Goal: Task Accomplishment & Management: Complete application form

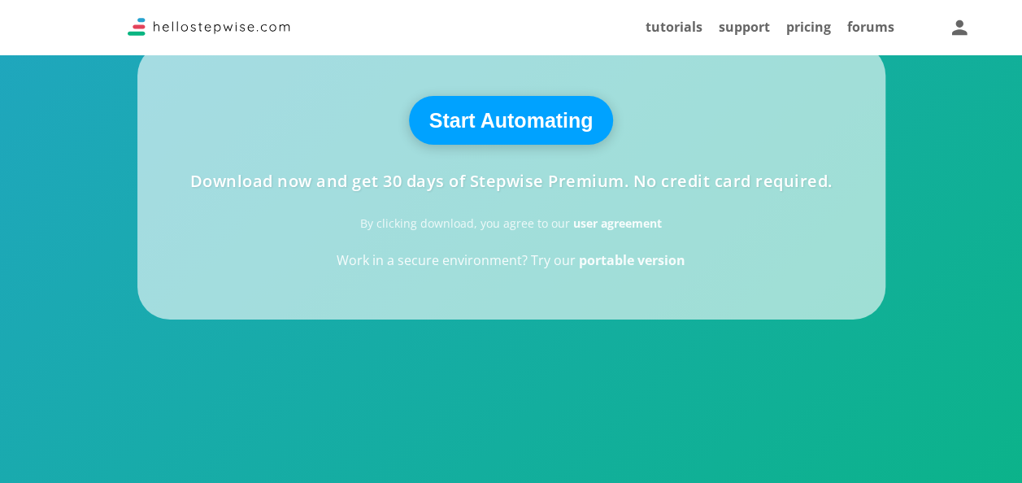
scroll to position [461, 0]
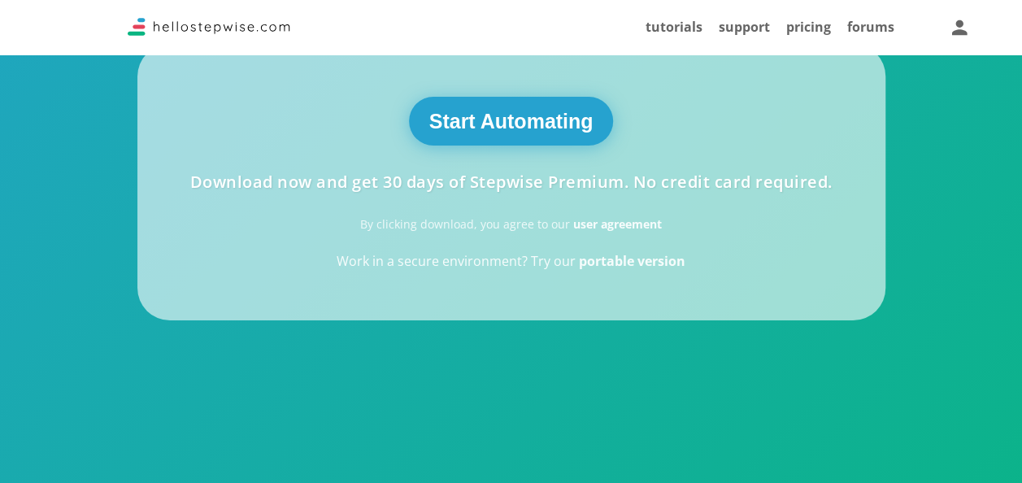
click at [482, 115] on button "Start Automating" at bounding box center [511, 121] width 205 height 49
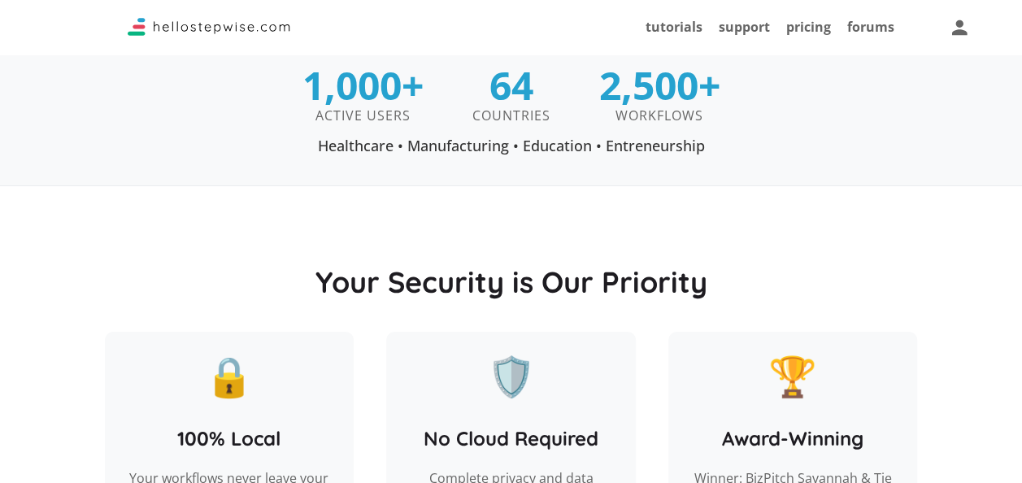
scroll to position [1180, 0]
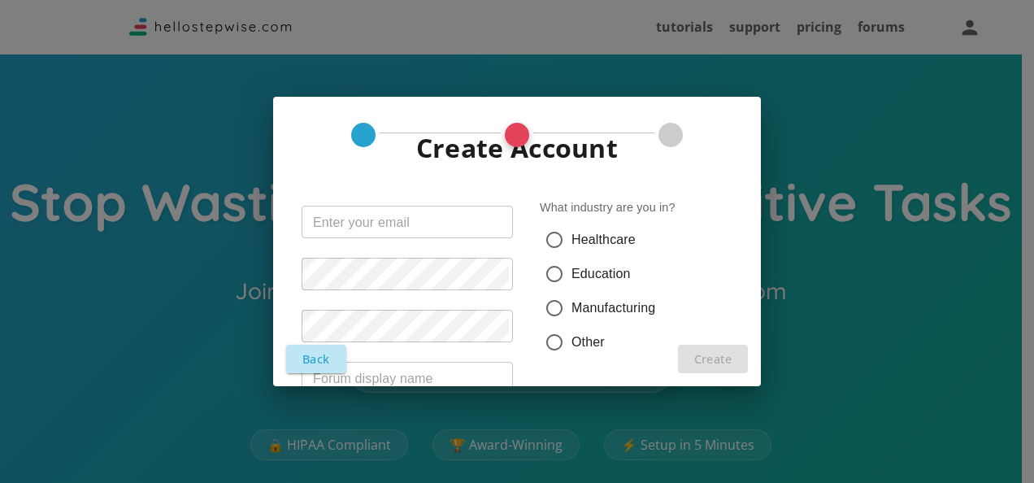
click at [330, 355] on button "Back" at bounding box center [316, 359] width 60 height 28
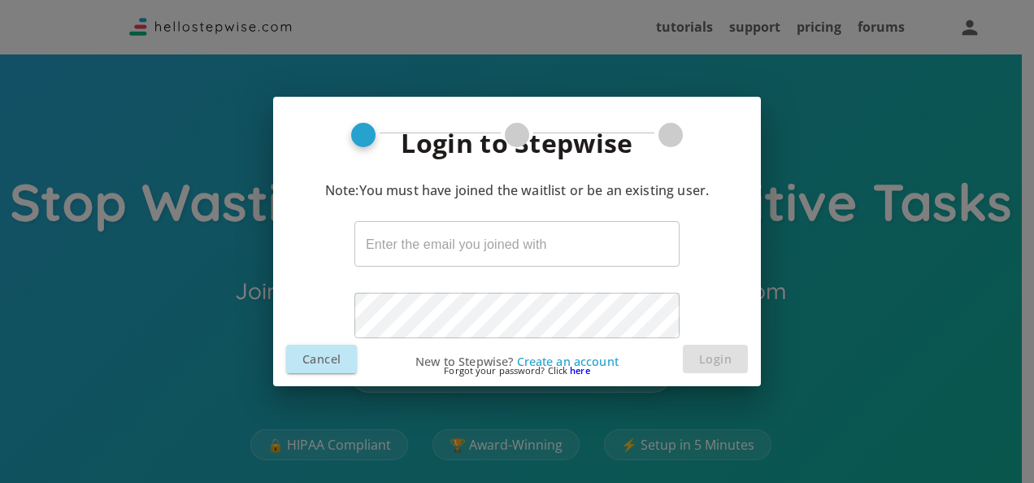
click at [584, 369] on span "here" at bounding box center [580, 370] width 20 height 12
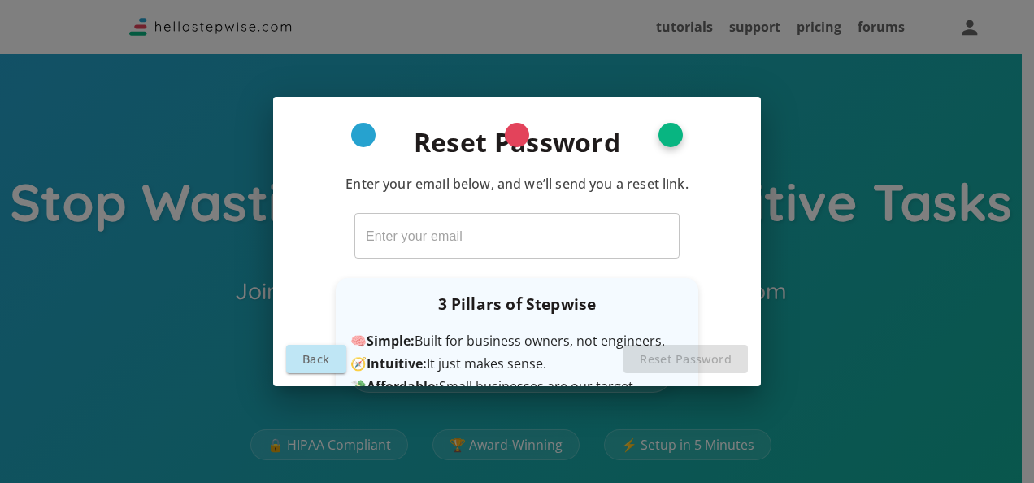
click at [675, 360] on div "🧭 Intuitive: It just makes sense." at bounding box center [517, 363] width 333 height 13
click at [518, 125] on div at bounding box center [517, 135] width 24 height 24
click at [664, 135] on div at bounding box center [671, 135] width 24 height 24
click at [409, 236] on input "text" at bounding box center [517, 236] width 325 height 46
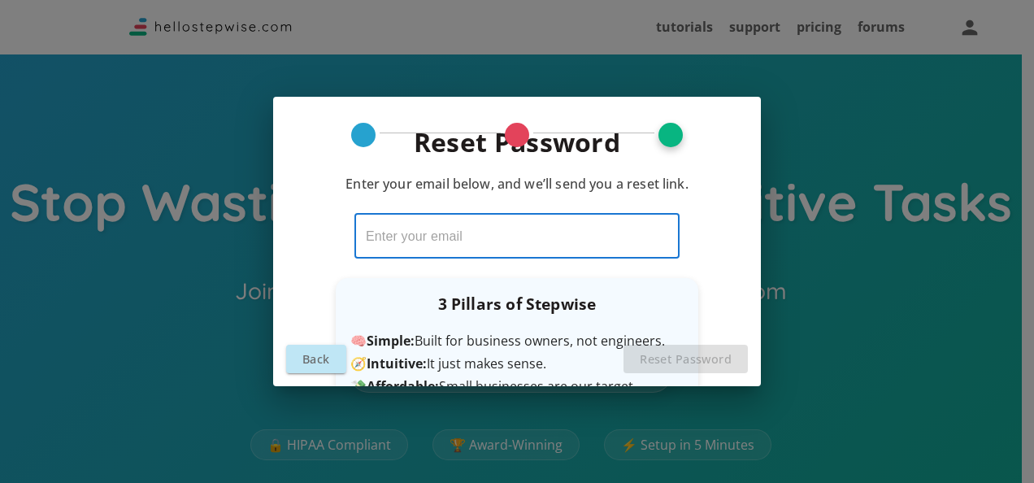
type input "n"
type input "rishabh.jn141996@gmail.com"
click at [320, 353] on button "Back" at bounding box center [316, 359] width 60 height 28
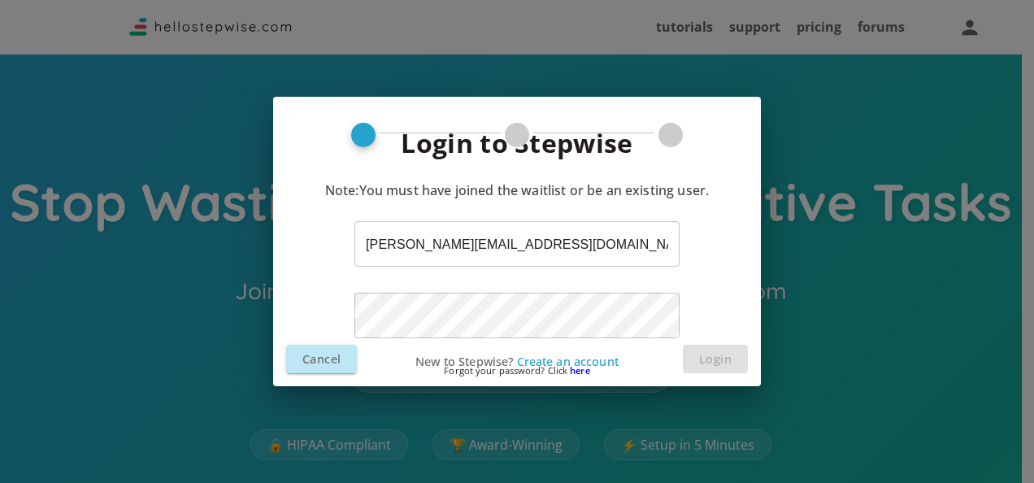
click at [316, 369] on p "Forgot your password? Click here" at bounding box center [517, 371] width 488 height 22
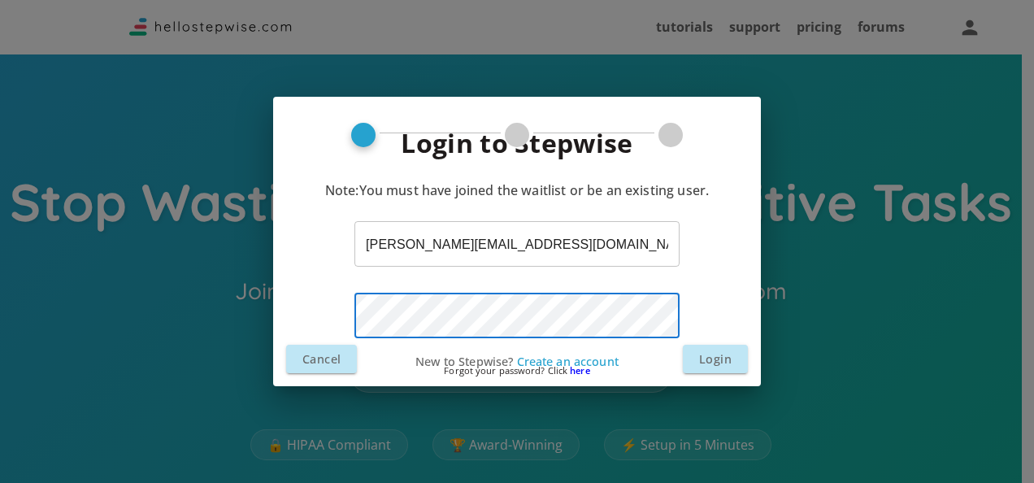
click at [699, 362] on p "Forgot your password? Click here" at bounding box center [517, 371] width 488 height 22
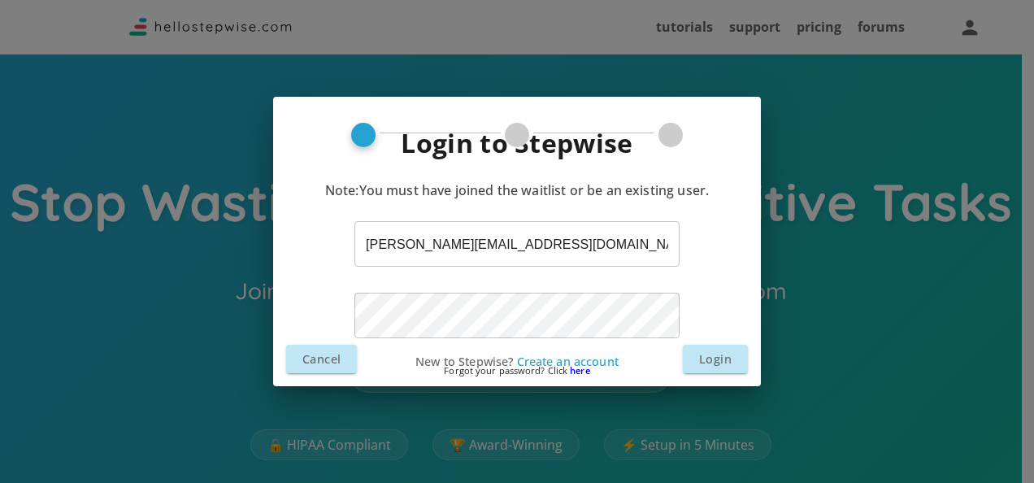
click at [723, 362] on p "Forgot your password? Click here" at bounding box center [517, 371] width 488 height 22
click at [706, 368] on p "Forgot your password? Click here" at bounding box center [517, 371] width 488 height 22
click at [712, 364] on p "Forgot your password? Click here" at bounding box center [517, 371] width 488 height 22
click at [716, 361] on p "Forgot your password? Click here" at bounding box center [517, 371] width 488 height 22
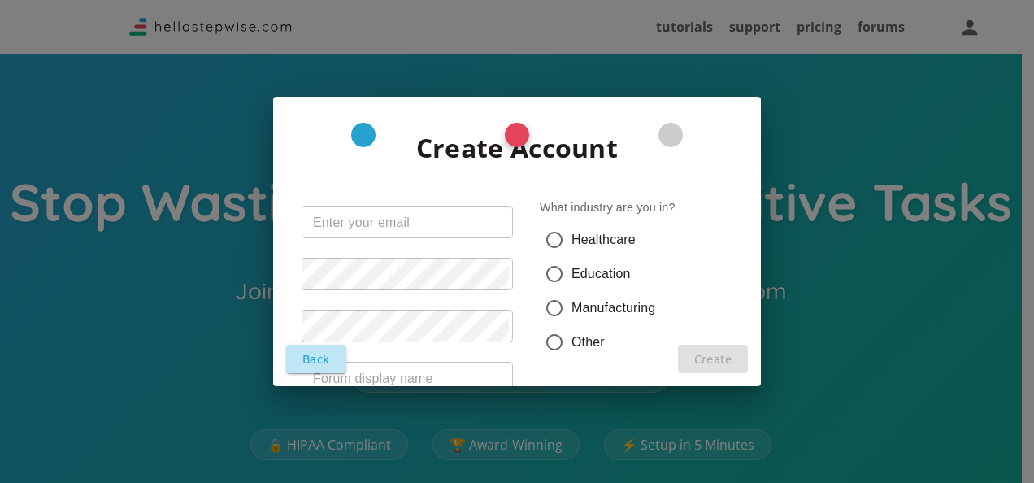
click at [332, 353] on button "Back" at bounding box center [316, 359] width 60 height 28
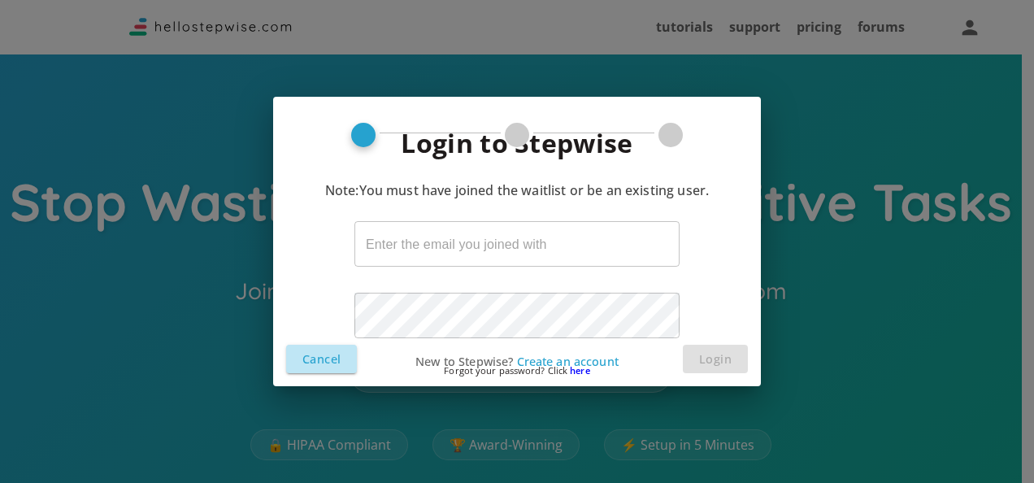
click at [333, 356] on button "Cancel" at bounding box center [321, 359] width 71 height 28
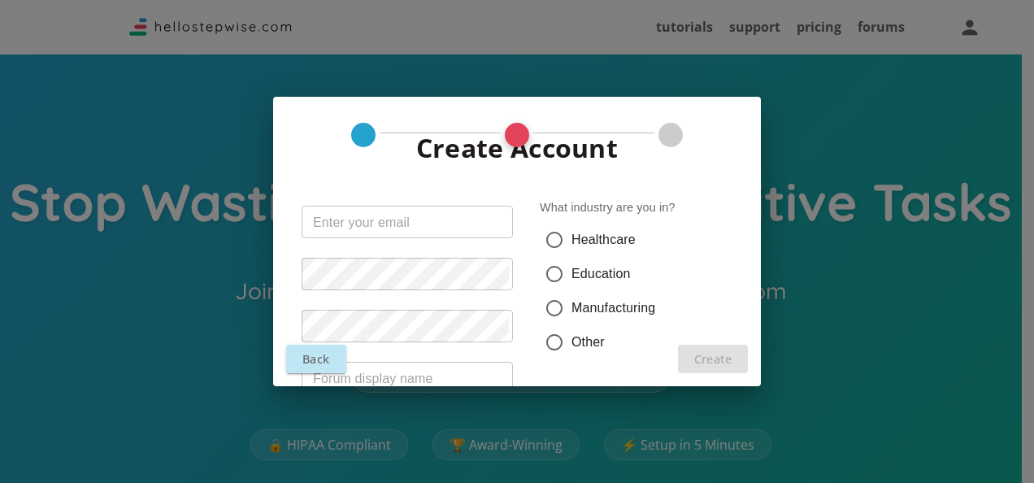
click at [429, 230] on input "text" at bounding box center [407, 222] width 211 height 33
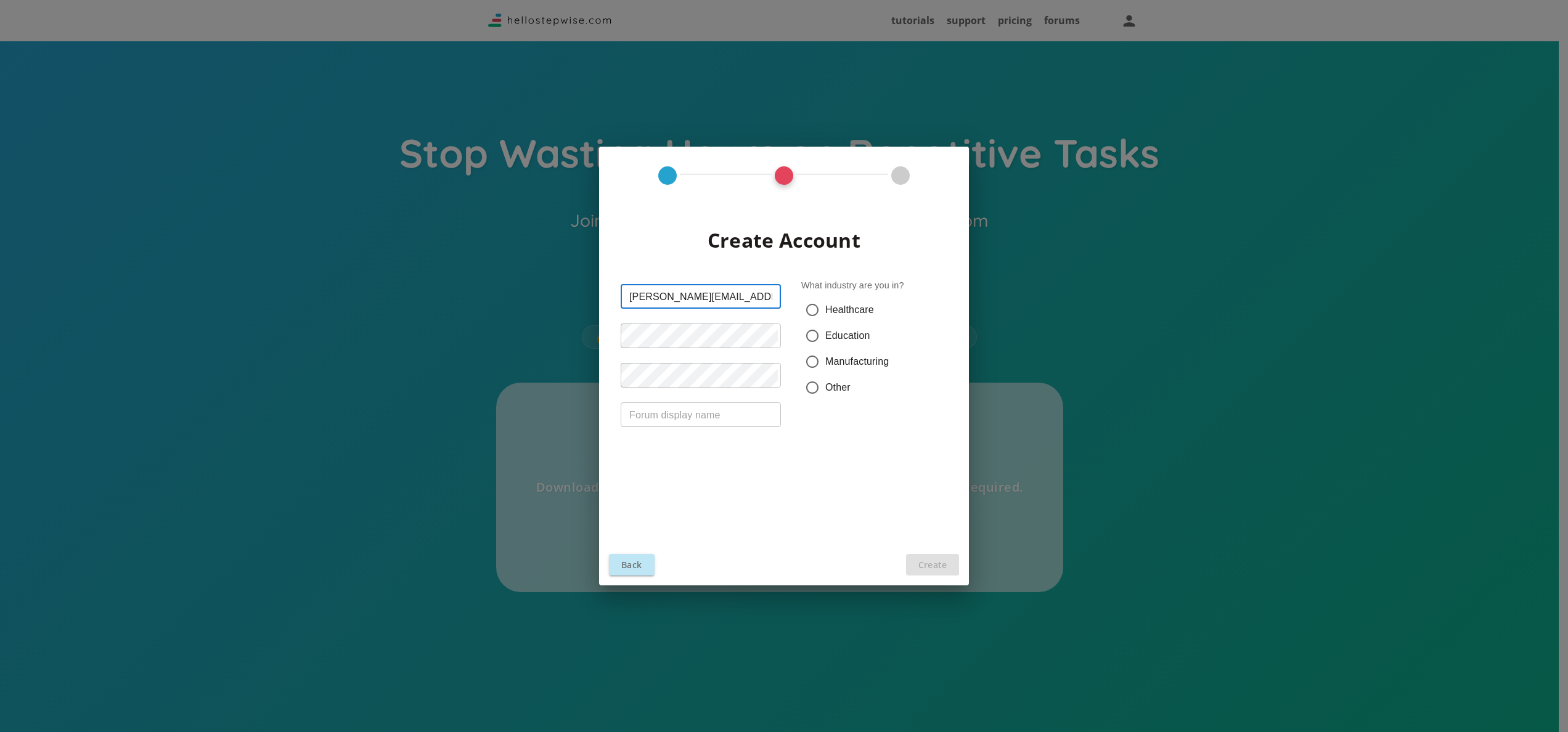
type input "rishabh.jn141996@gmail.com"
type input "Rishabh Jain"
click at [774, 332] on input "Education" at bounding box center [812, 336] width 26 height 26
radio input "true"
click at [774, 365] on button "Create" at bounding box center [932, 565] width 53 height 21
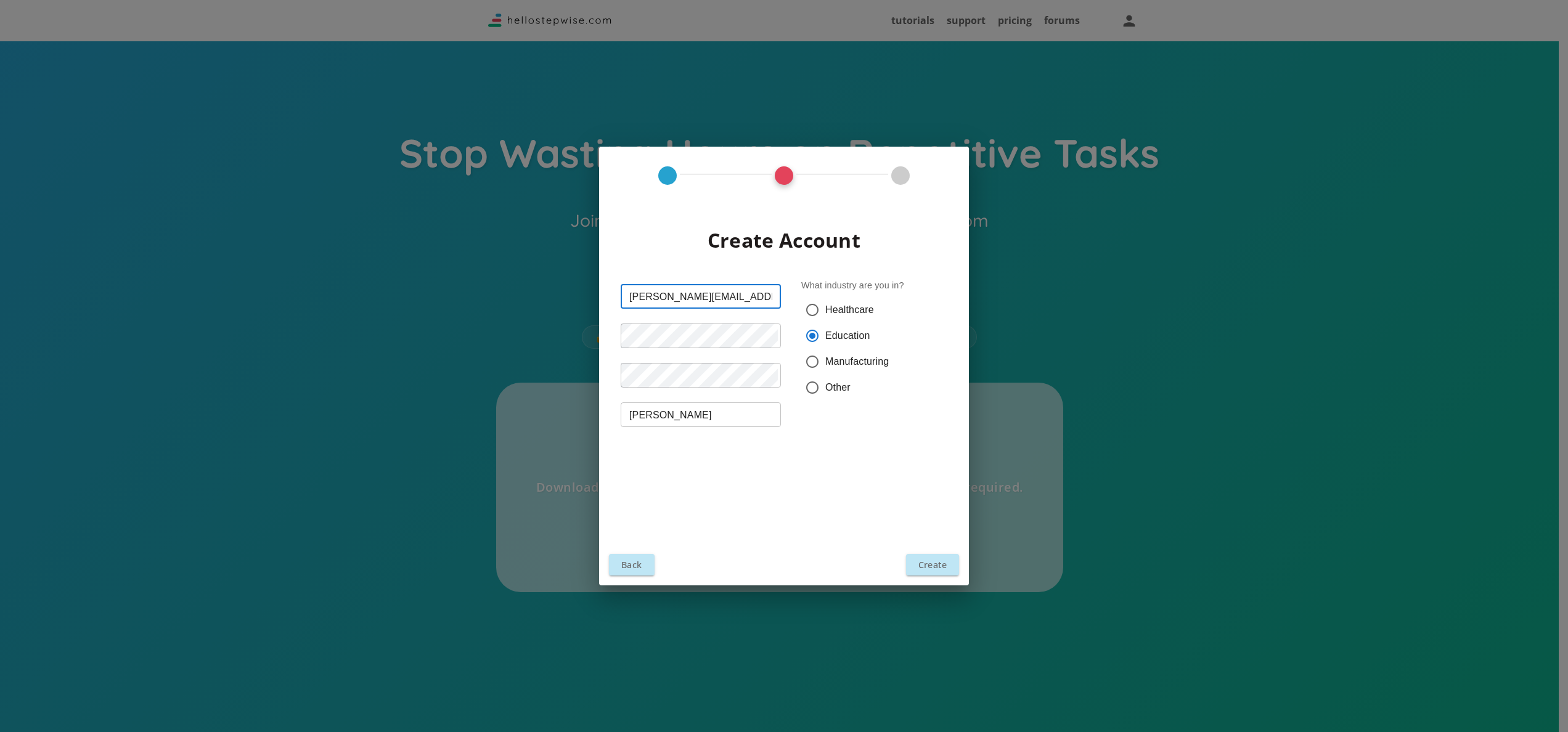
drag, startPoint x: 709, startPoint y: 295, endPoint x: 487, endPoint y: 349, distance: 228.5
click at [487, 349] on div "Create Account rishabh.jn141996@gmail.com ​ ​ ​ Rishabh Jain ​ What industry ar…" at bounding box center [784, 366] width 1568 height 732
type input "rockingrishabh1914@gmail.com"
click at [774, 365] on button "Create" at bounding box center [932, 565] width 53 height 21
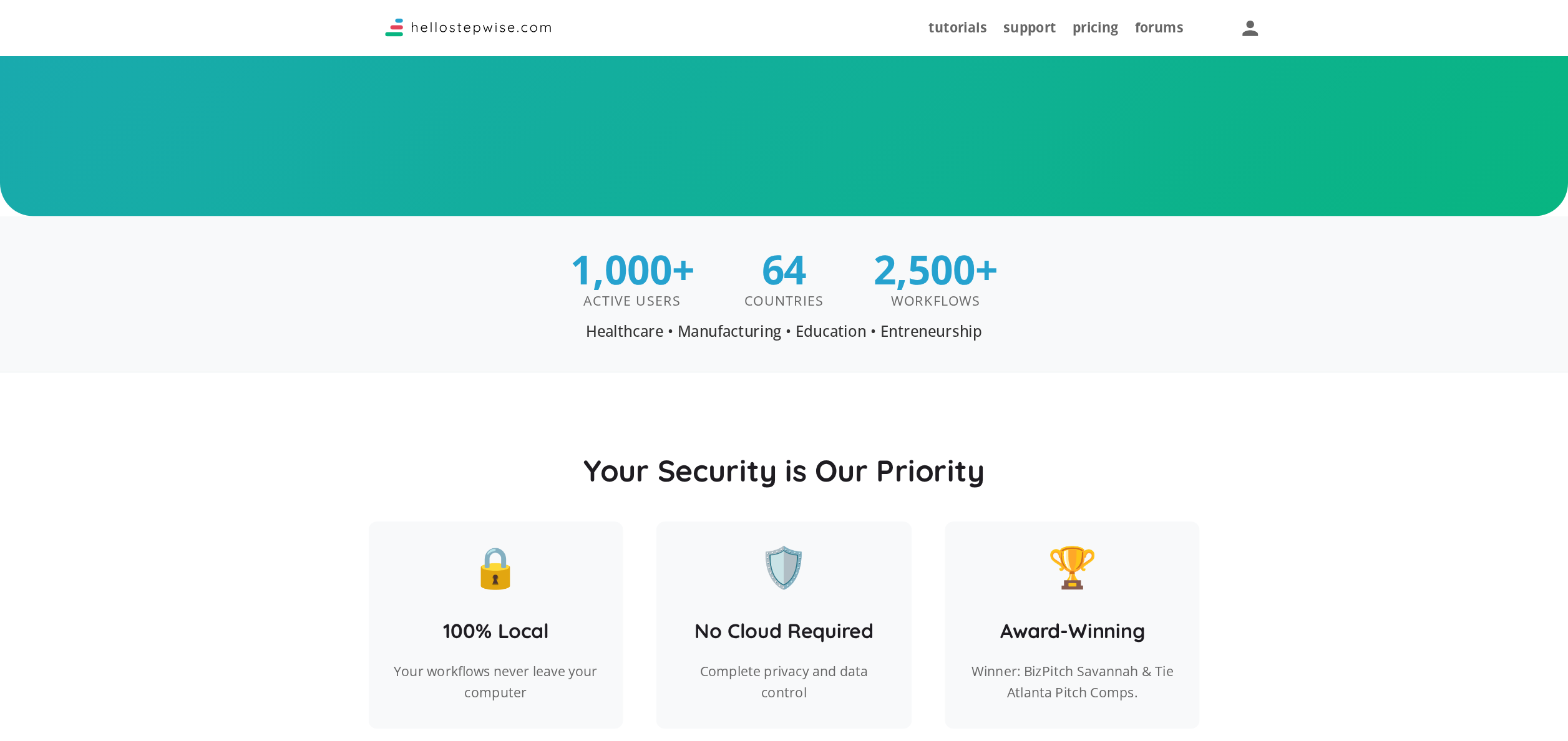
scroll to position [904, 0]
